Goal: Information Seeking & Learning: Learn about a topic

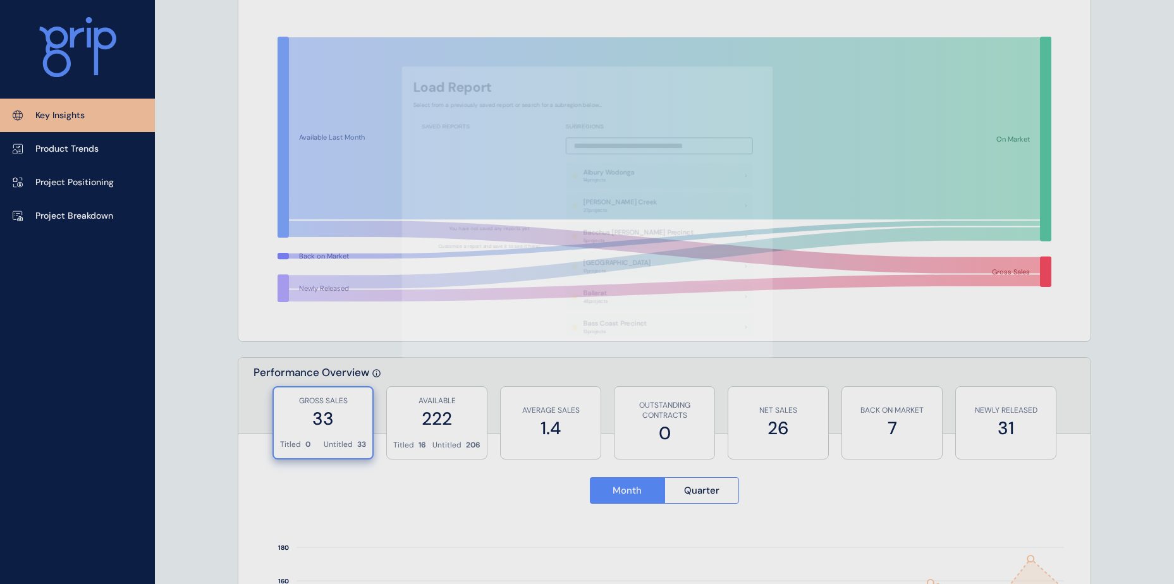
scroll to position [253, 0]
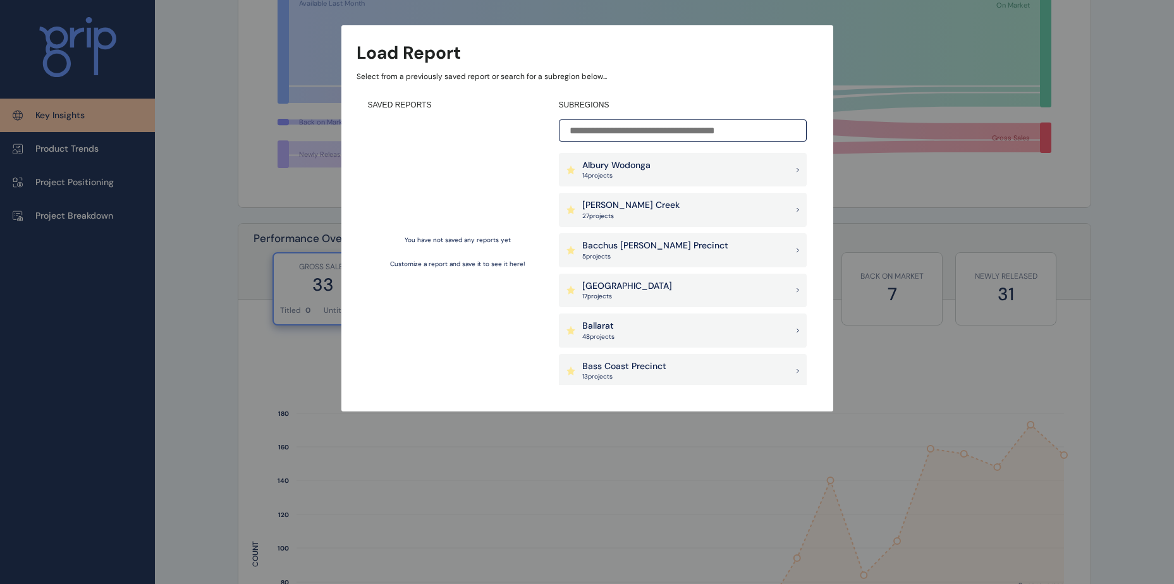
click at [708, 124] on input at bounding box center [683, 130] width 248 height 22
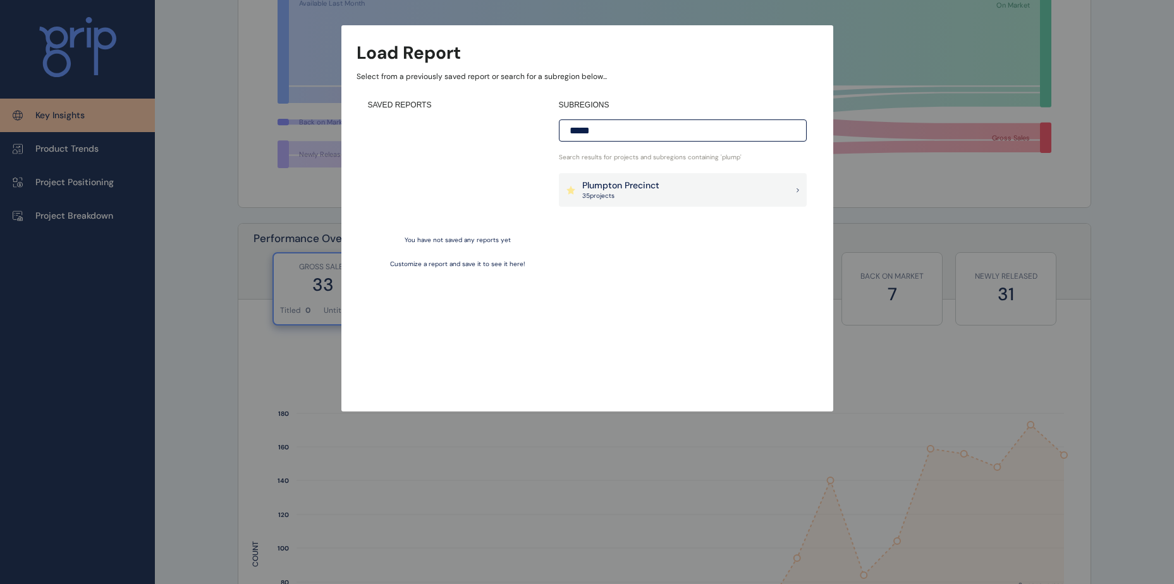
type input "*****"
click at [662, 195] on div "Plumpton Precinct 35 project s" at bounding box center [683, 190] width 248 height 34
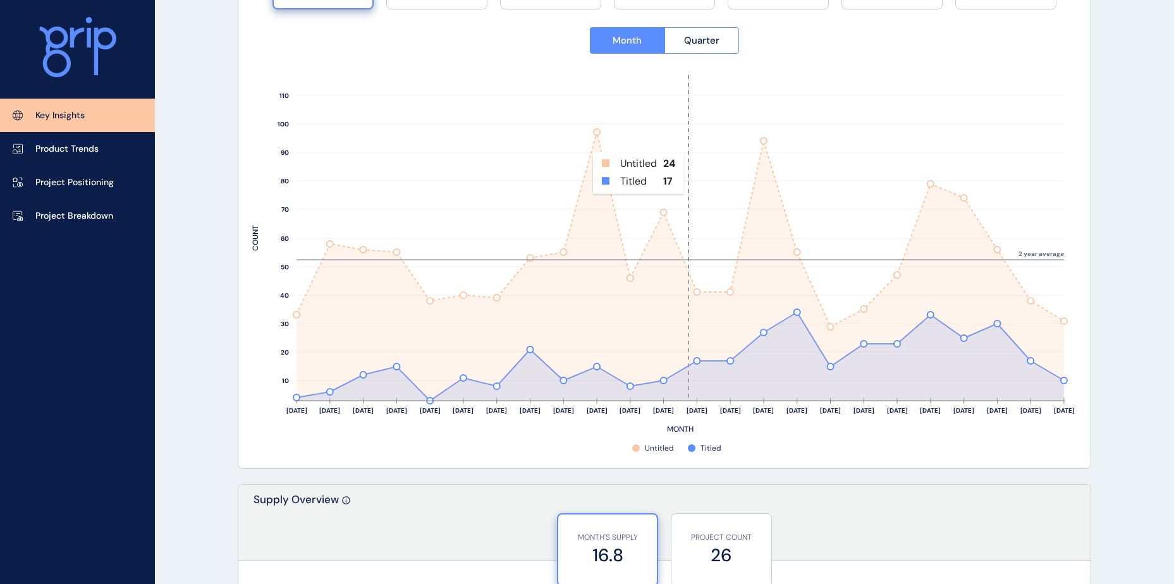
scroll to position [316, 0]
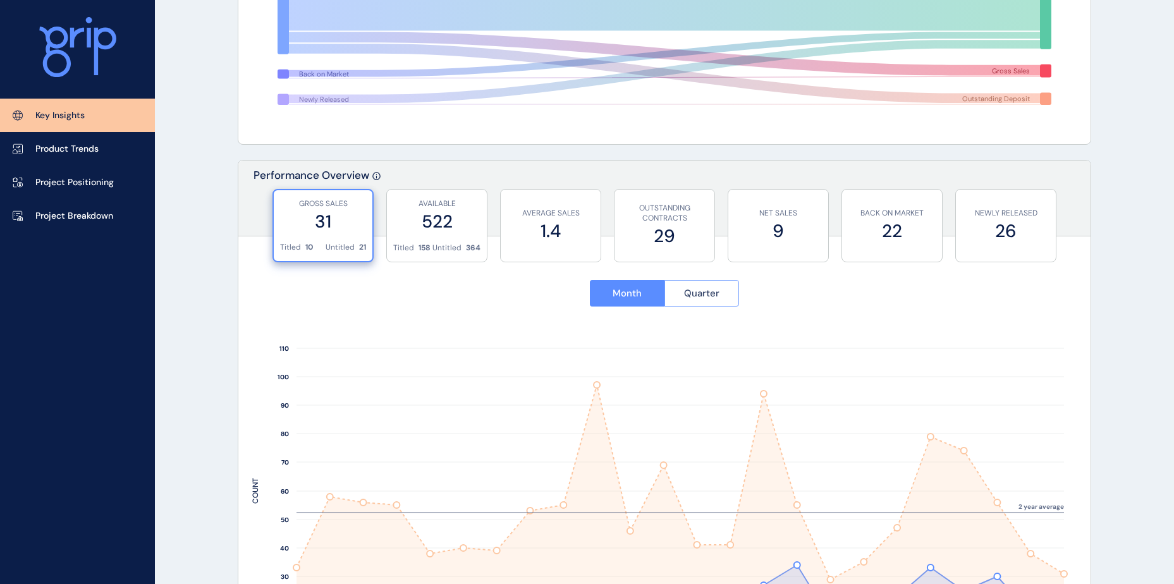
click at [669, 289] on button "Quarter" at bounding box center [701, 293] width 75 height 27
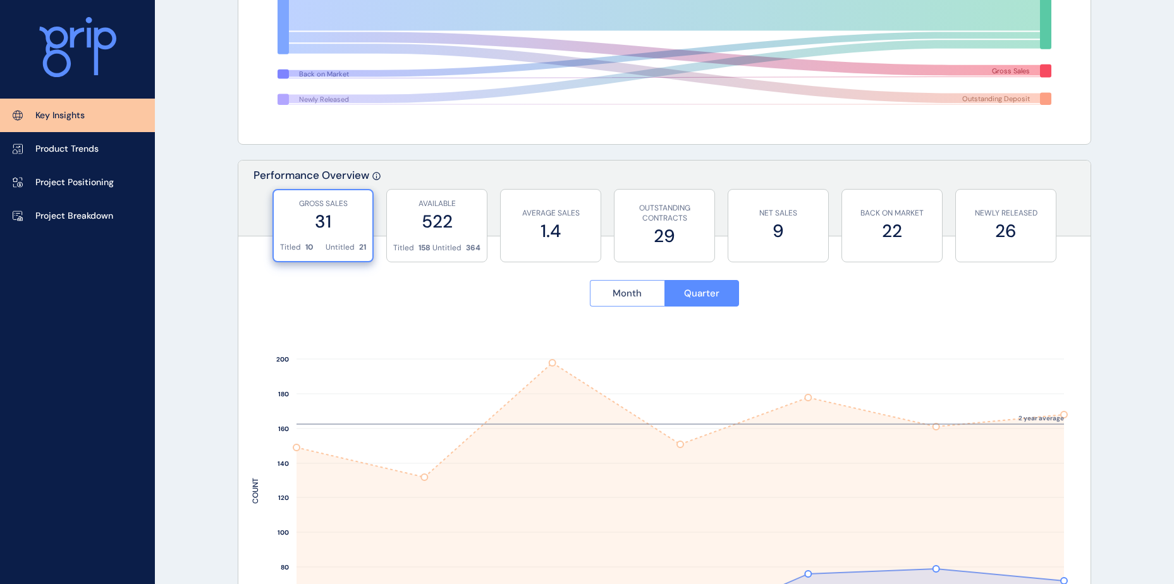
click at [652, 300] on button "Month" at bounding box center [627, 293] width 75 height 27
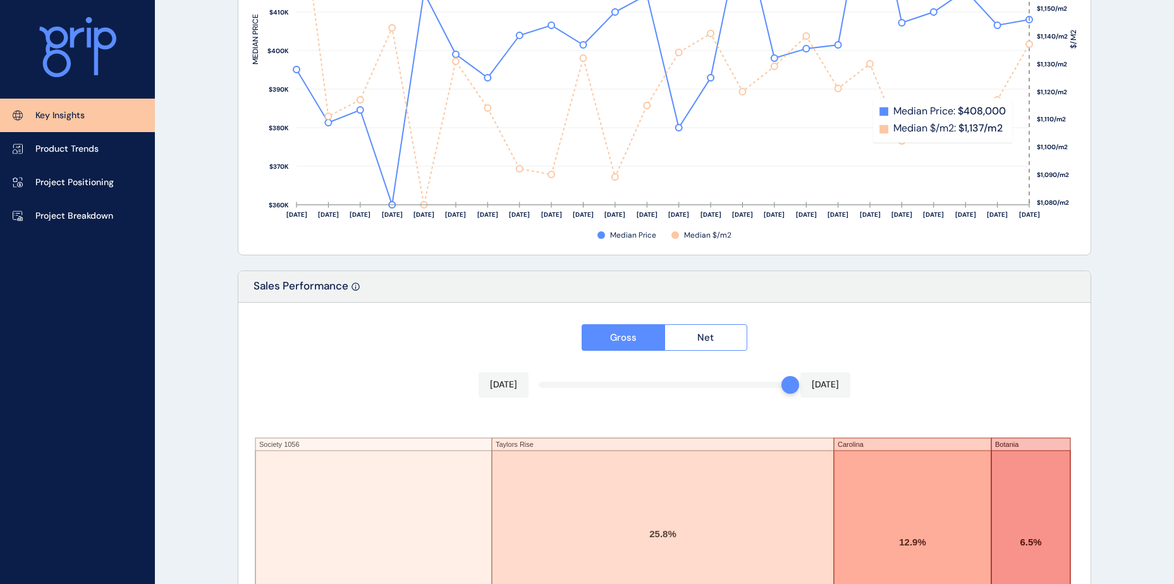
scroll to position [2077, 0]
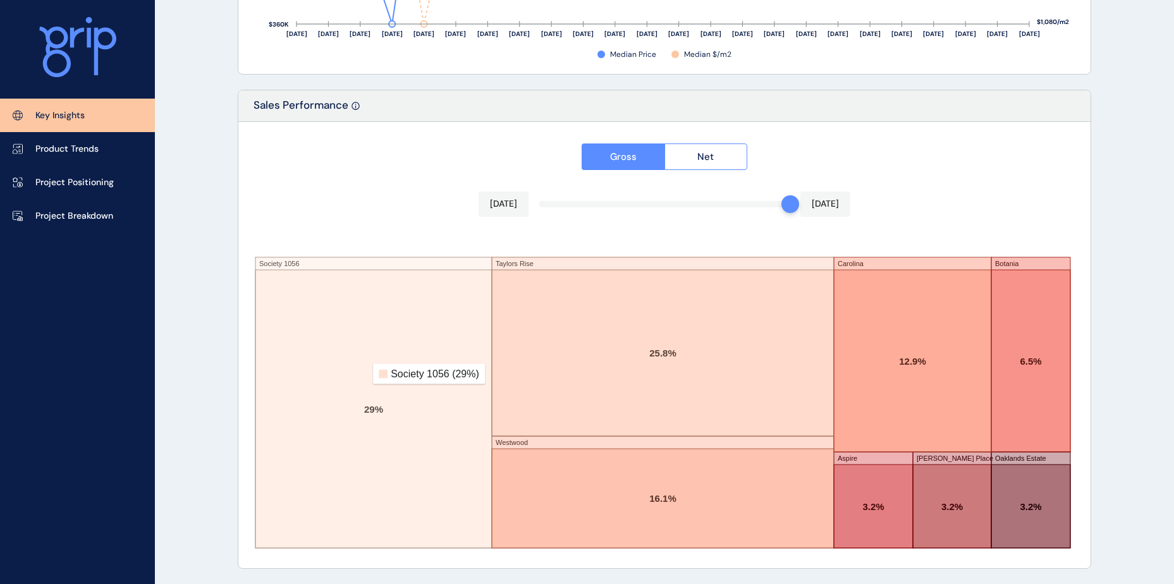
click at [364, 374] on rect at bounding box center [373, 409] width 236 height 278
click at [371, 416] on rect at bounding box center [373, 409] width 236 height 278
click at [406, 386] on rect at bounding box center [373, 409] width 236 height 278
click at [691, 156] on button "Net" at bounding box center [705, 156] width 83 height 27
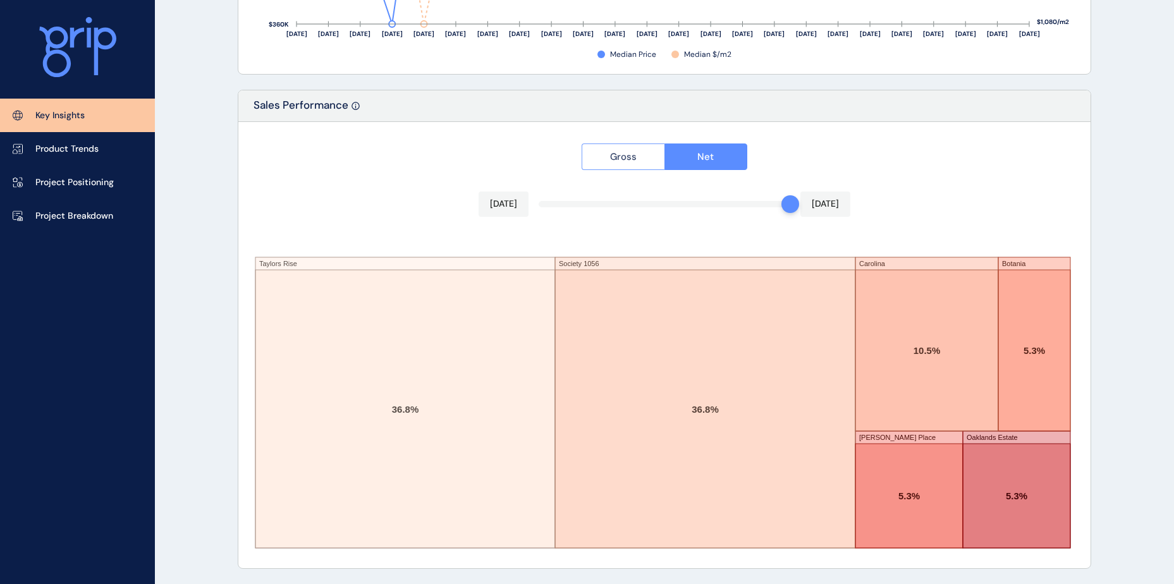
click at [624, 158] on span "Gross" at bounding box center [623, 156] width 27 height 13
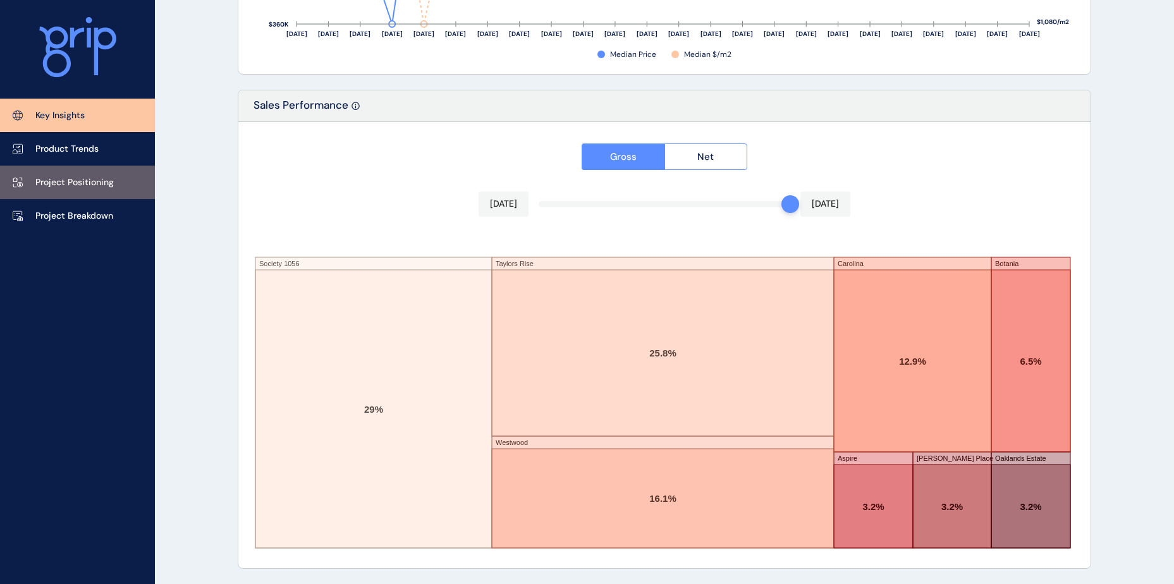
click at [87, 188] on p "Project Positioning" at bounding box center [74, 182] width 78 height 13
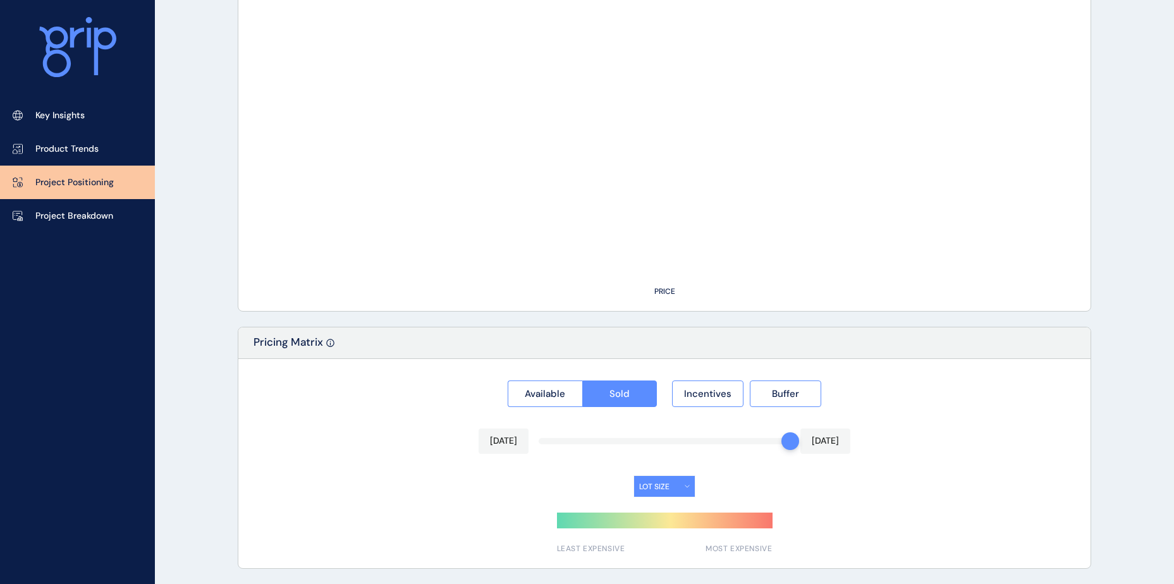
type input "**********"
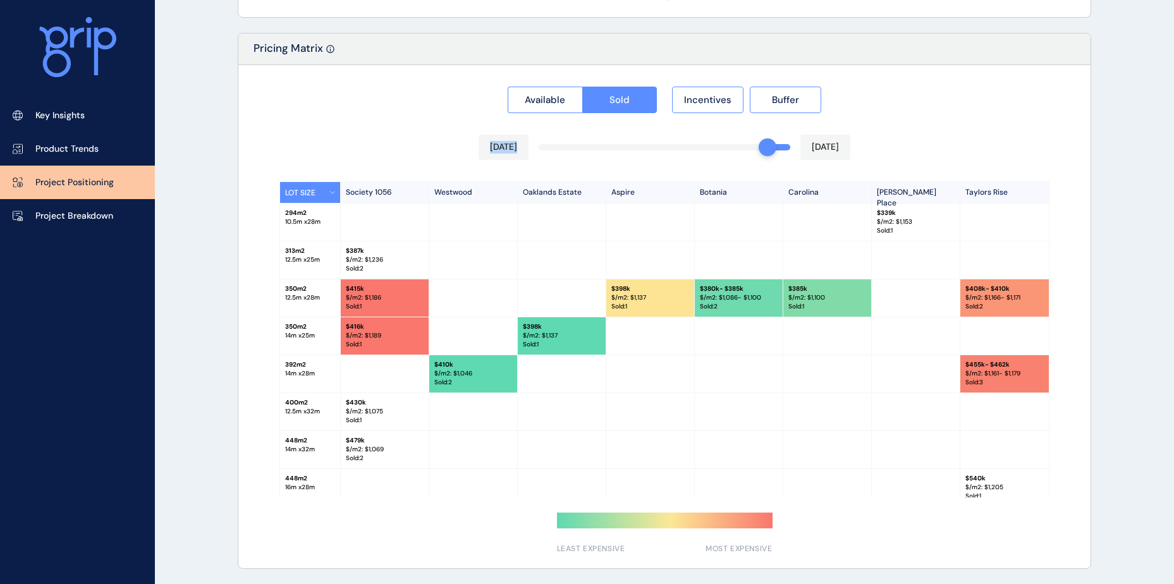
drag, startPoint x: 791, startPoint y: 147, endPoint x: 777, endPoint y: 146, distance: 14.5
click at [765, 146] on div "Available Sold Incentives Buffer Jun 2025 Jul 2025 LOT SIZE Society 1056 Westwo…" at bounding box center [664, 316] width 852 height 503
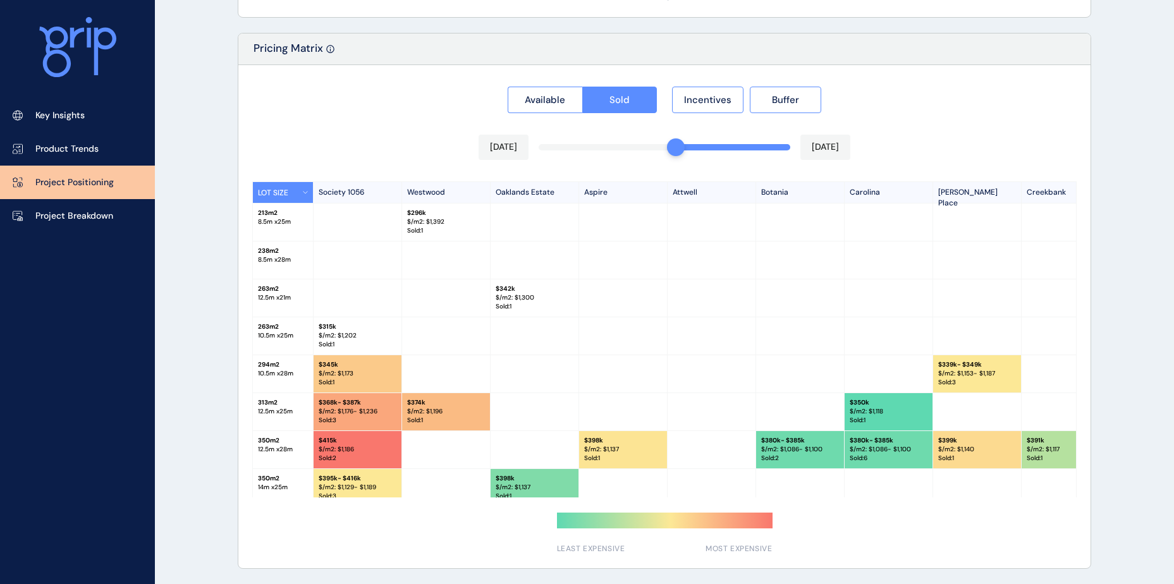
click at [681, 145] on div "Available Sold Incentives Buffer Feb 2025 Jul 2025 LOT SIZE Society 1056 Westwo…" at bounding box center [664, 316] width 852 height 503
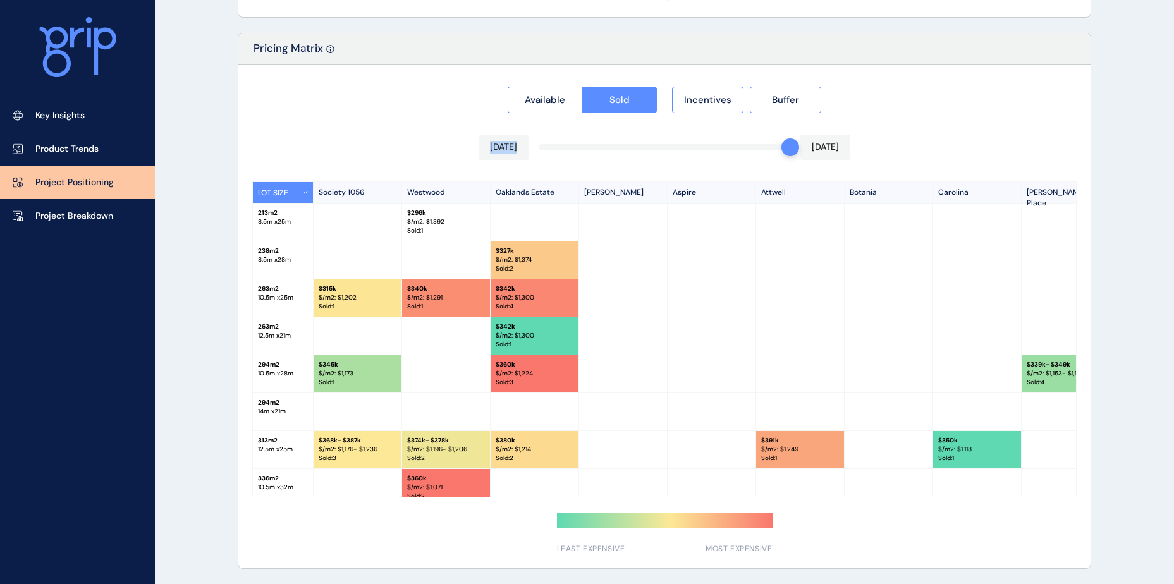
drag, startPoint x: 677, startPoint y: 145, endPoint x: 803, endPoint y: 148, distance: 125.8
click at [803, 148] on div "Jul 2025 Jul 2025" at bounding box center [664, 147] width 372 height 25
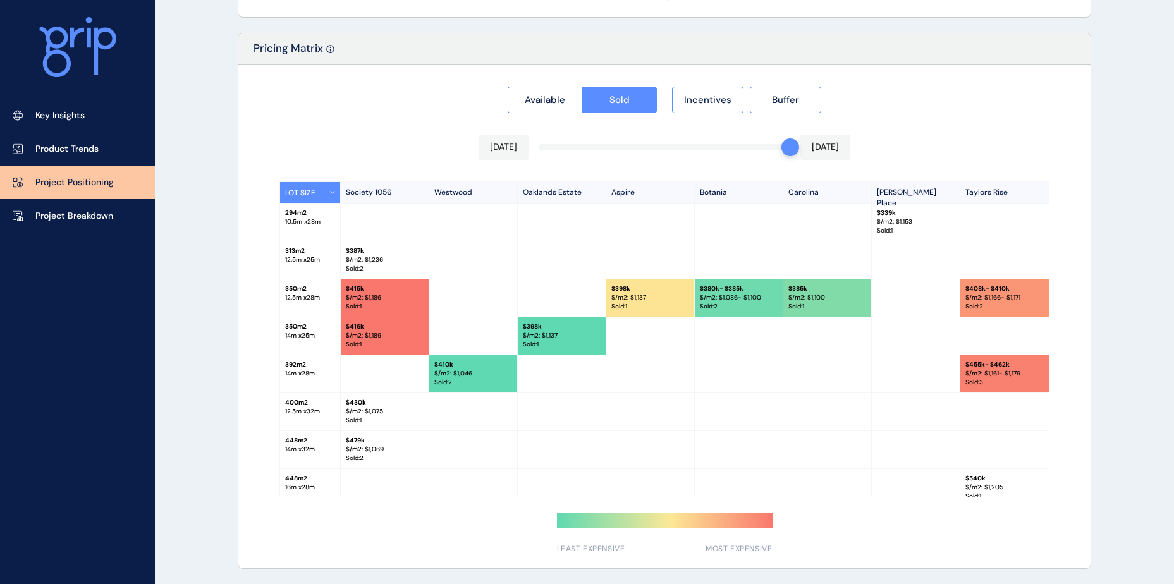
click at [926, 143] on div "Available Sold Incentives Buffer Jul 2025 Jul 2025 LOT SIZE Society 1056 Westwo…" at bounding box center [664, 316] width 852 height 503
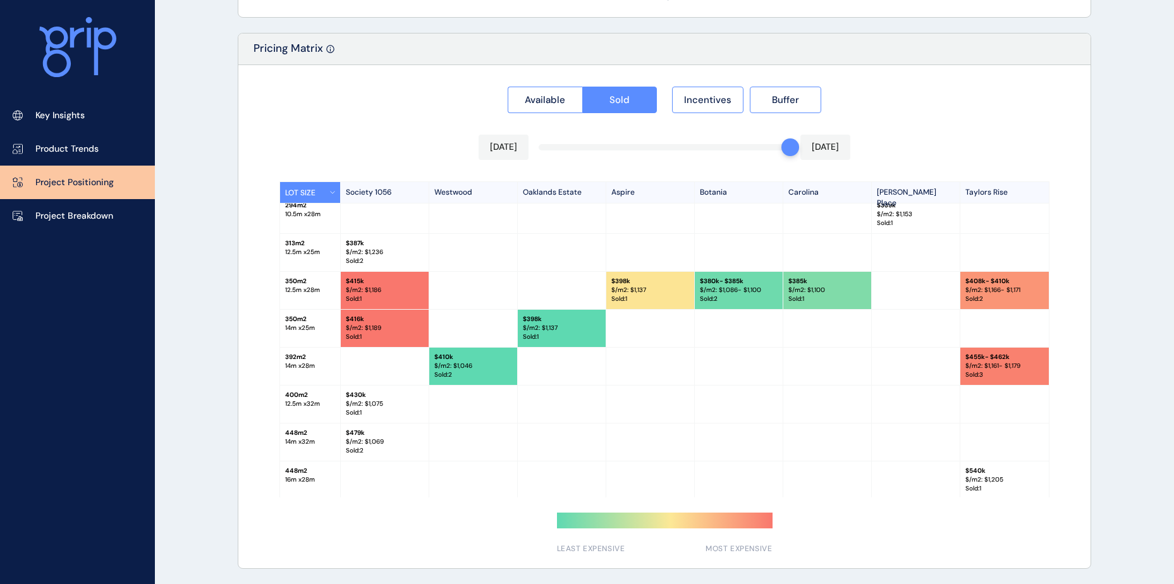
scroll to position [9, 0]
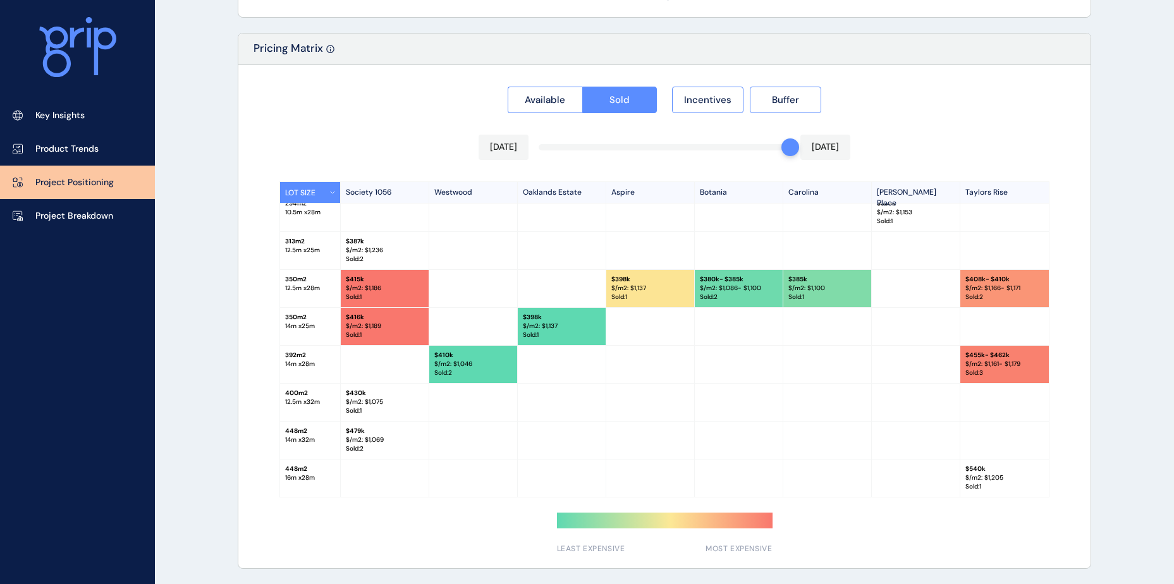
click at [367, 255] on p "Sold : 2" at bounding box center [385, 259] width 78 height 9
click at [84, 215] on p "Project Breakdown" at bounding box center [74, 216] width 78 height 13
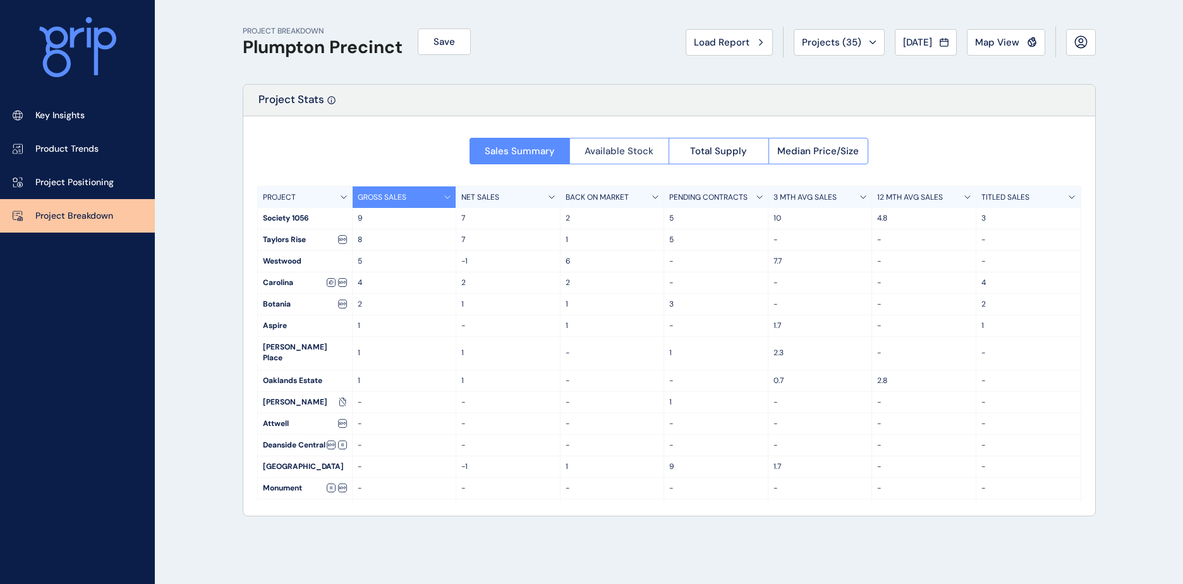
click at [621, 156] on span "Available Stock" at bounding box center [619, 151] width 69 height 13
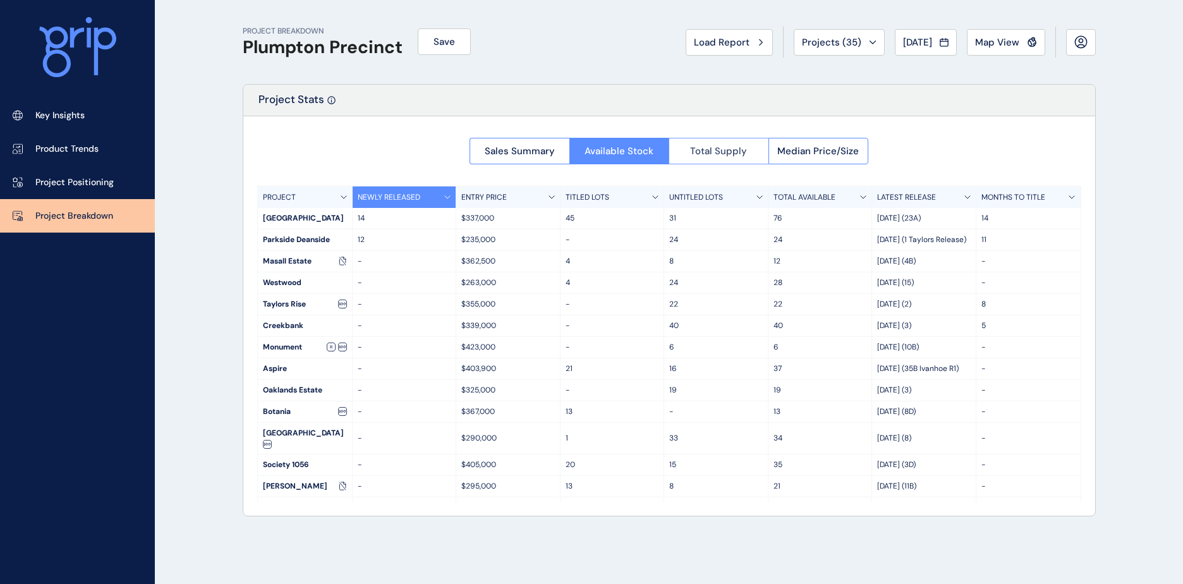
click at [722, 160] on button "Total Supply" at bounding box center [719, 151] width 100 height 27
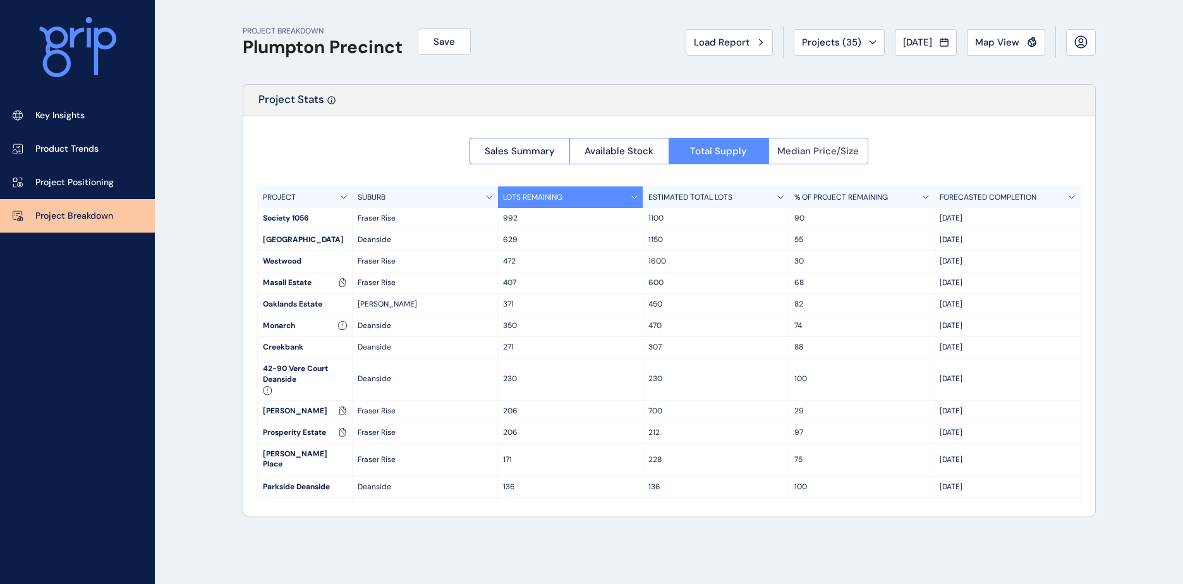
click at [824, 160] on button "Median Price/Size" at bounding box center [818, 151] width 100 height 27
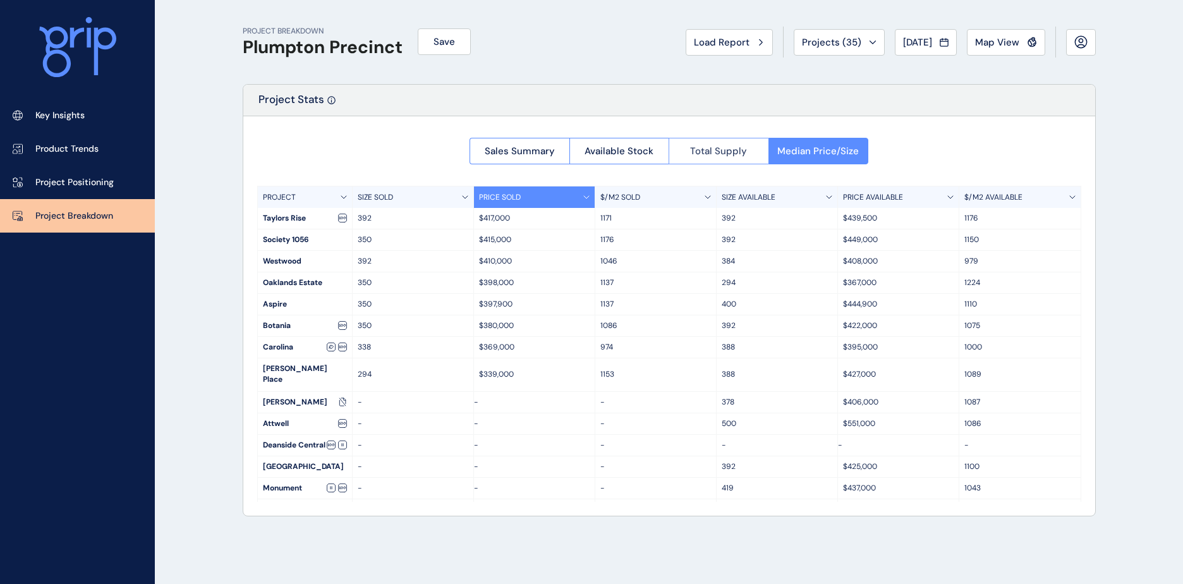
click at [724, 148] on span "Total Supply" at bounding box center [718, 151] width 57 height 13
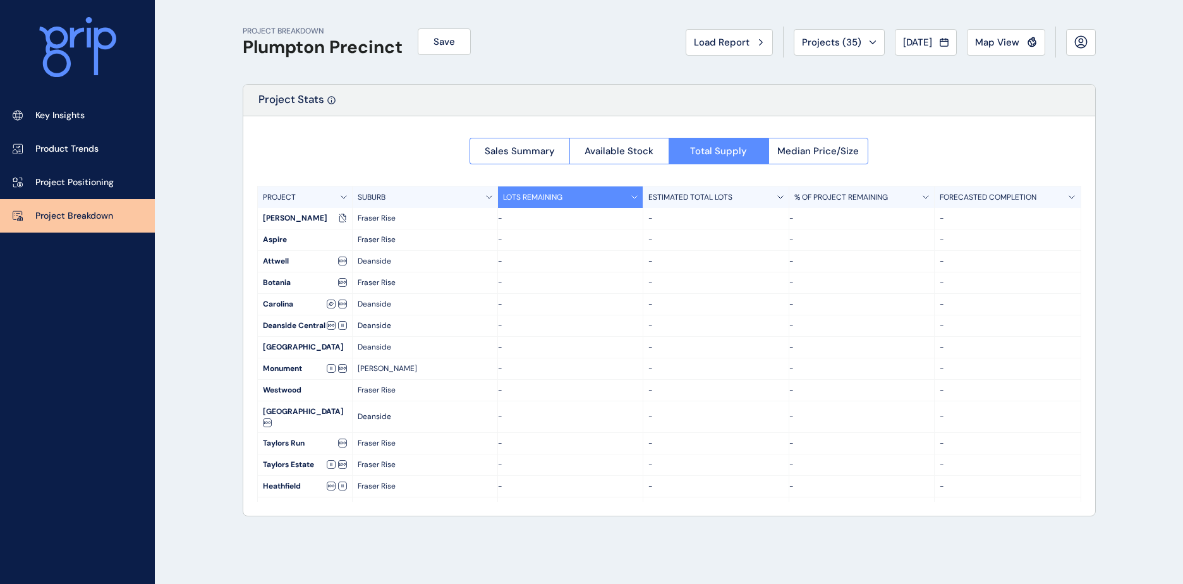
click at [641, 150] on div at bounding box center [669, 315] width 852 height 399
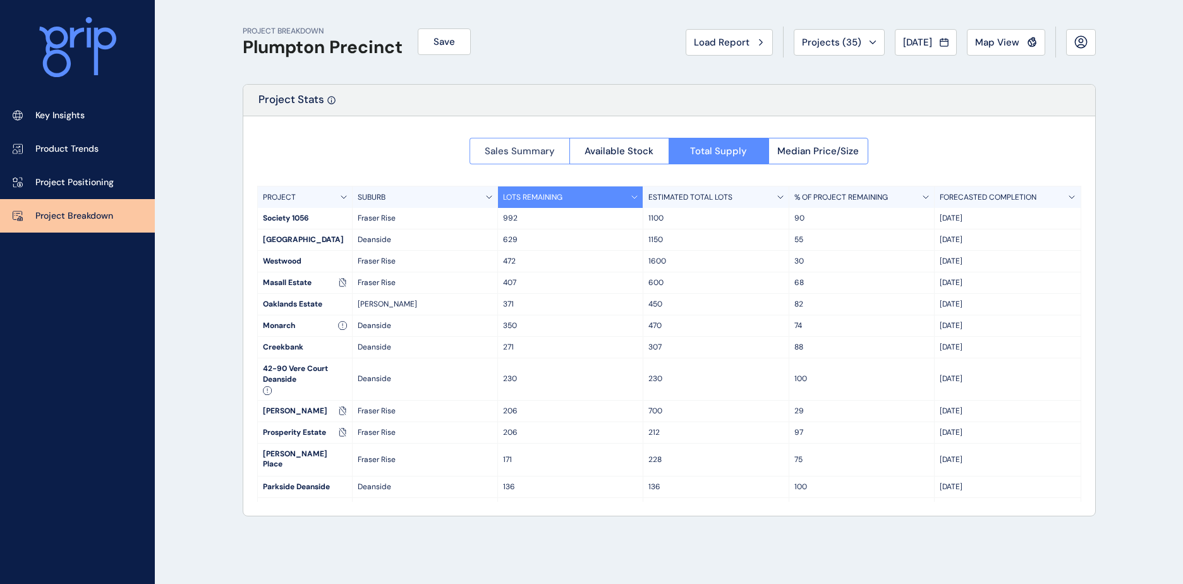
click at [532, 155] on span "Sales Summary" at bounding box center [520, 151] width 70 height 13
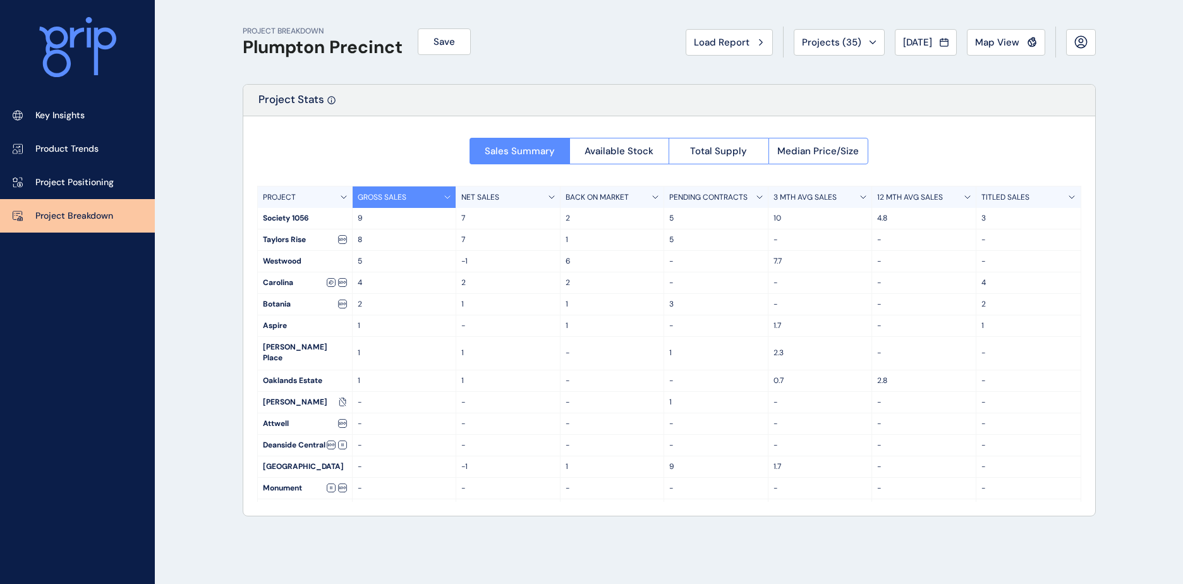
click at [354, 122] on div "Sales Summary Available Stock Total Supply Median Price/Size PROJECT GROSS SALE…" at bounding box center [669, 315] width 852 height 399
drag, startPoint x: 358, startPoint y: 214, endPoint x: 980, endPoint y: 218, distance: 621.2
click at [980, 218] on div "Society 1056 9 7 2 5 10 4.8 3" at bounding box center [669, 218] width 823 height 21
drag, startPoint x: 980, startPoint y: 218, endPoint x: 986, endPoint y: 219, distance: 6.4
click at [985, 219] on p "3" at bounding box center [1028, 218] width 94 height 11
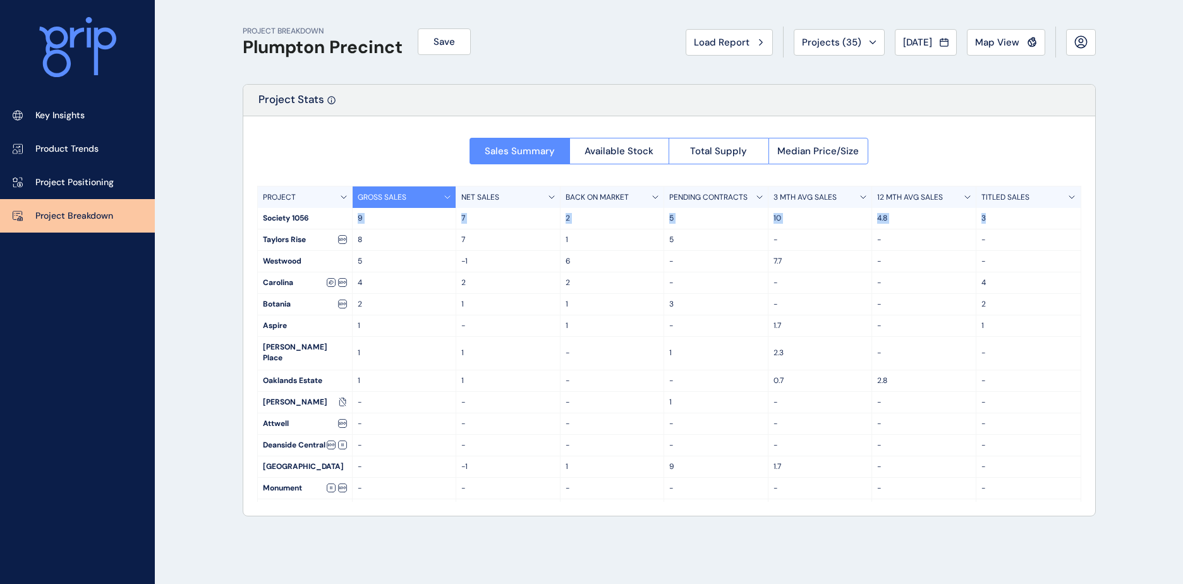
drag, startPoint x: 989, startPoint y: 219, endPoint x: 356, endPoint y: 221, distance: 632.6
click at [356, 221] on div "Society 1056 9 7 2 5 10 4.8 3" at bounding box center [669, 218] width 823 height 21
click at [356, 221] on div "9" at bounding box center [405, 218] width 104 height 21
drag, startPoint x: 262, startPoint y: 220, endPoint x: 1009, endPoint y: 214, distance: 747.0
click at [1009, 214] on div "Society 1056 9 7 2 5 10 4.8 3" at bounding box center [669, 218] width 823 height 21
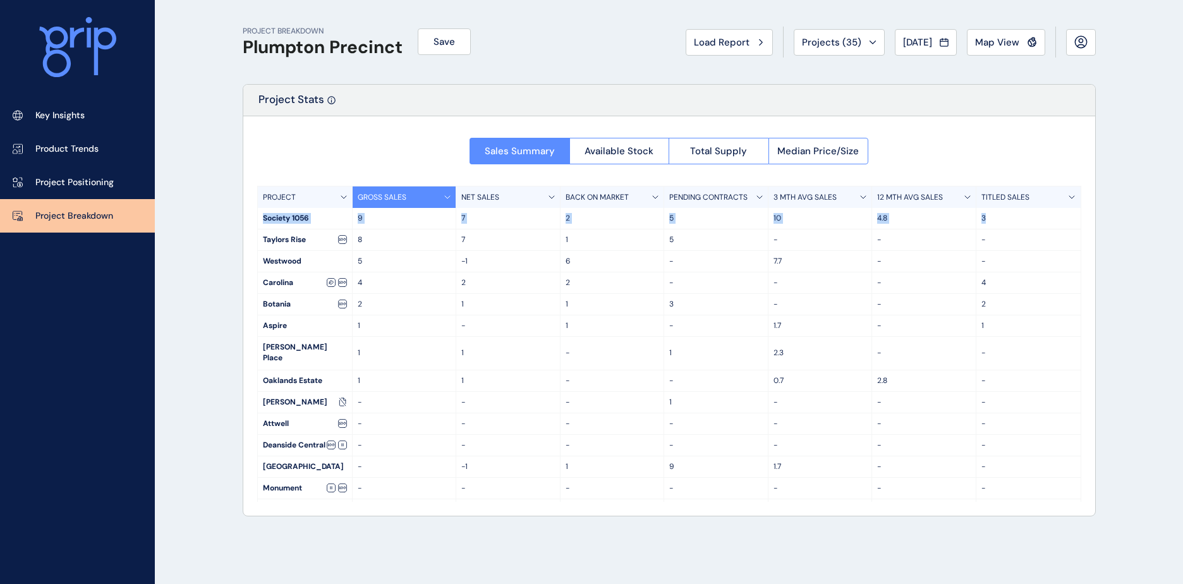
drag, startPoint x: 1009, startPoint y: 214, endPoint x: 1096, endPoint y: 224, distance: 87.2
click at [1096, 224] on div "PROJECT BREAKDOWN Plumpton Precinct Save Load Report Projects ( 35 ) [DATE] 202…" at bounding box center [669, 292] width 885 height 584
click at [621, 145] on span "Available Stock" at bounding box center [619, 151] width 69 height 13
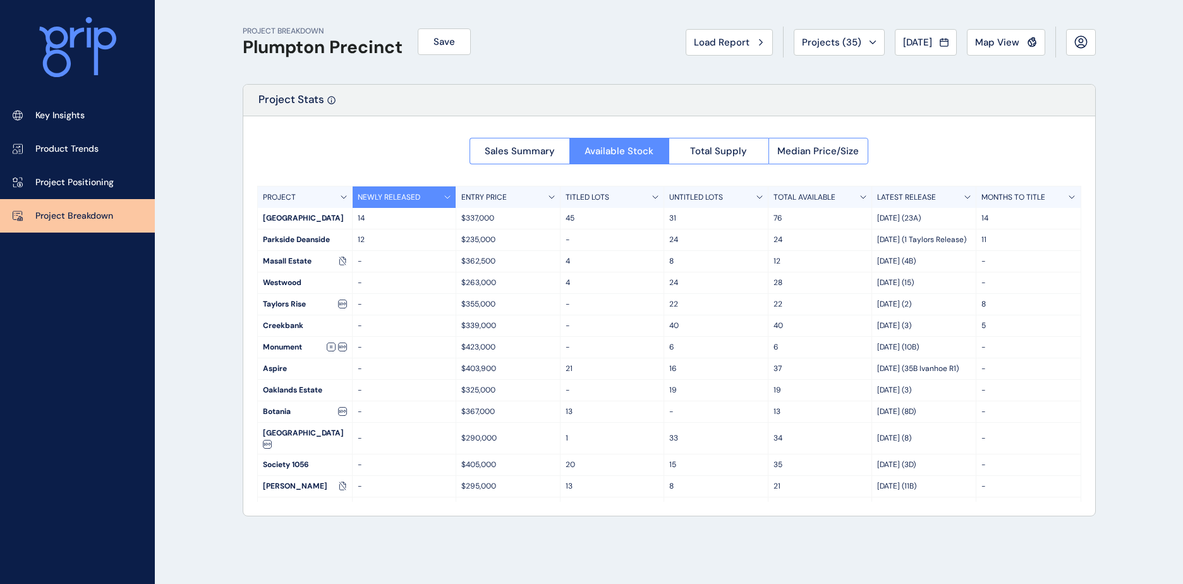
click at [732, 164] on div "Sales Summary Available Stock Total Supply Median Price/Size PROJECT NEWLY RELE…" at bounding box center [669, 315] width 852 height 399
click at [827, 146] on span "Median Price/Size" at bounding box center [818, 151] width 82 height 13
